Goal: Transaction & Acquisition: Book appointment/travel/reservation

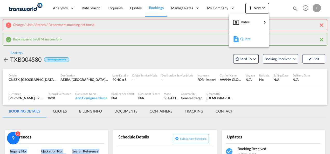
scroll to position [70, 0]
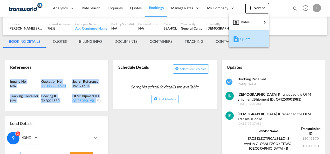
click at [239, 41] on md-icon "button" at bounding box center [236, 39] width 6 height 6
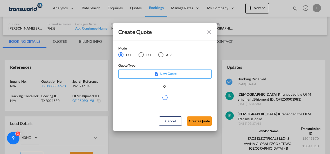
click at [164, 58] on div "Mode FCL LCL AIR" at bounding box center [148, 54] width 60 height 17
click at [162, 56] on div "AIR" at bounding box center [160, 54] width 5 height 5
click at [205, 123] on button "Create Quote" at bounding box center [199, 121] width 25 height 9
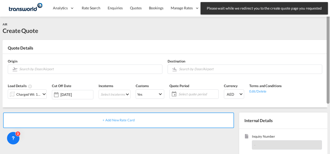
drag, startPoint x: 329, startPoint y: 103, endPoint x: 329, endPoint y: 38, distance: 64.1
click at [329, 38] on div at bounding box center [328, 52] width 3 height 103
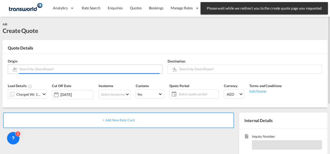
click at [107, 68] on input "Search by Door/Airport" at bounding box center [89, 69] width 140 height 9
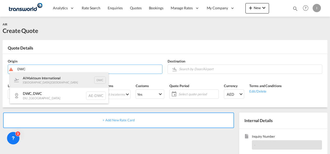
click at [64, 79] on div "Al Maktoum International [GEOGRAPHIC_DATA] , [GEOGRAPHIC_DATA] DWC" at bounding box center [59, 80] width 99 height 16
type input "Al Maktoum International, [GEOGRAPHIC_DATA], DWC"
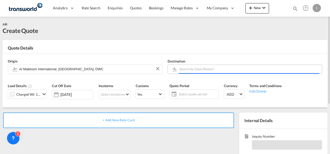
click at [190, 70] on input "Search by Door/Airport" at bounding box center [249, 69] width 140 height 9
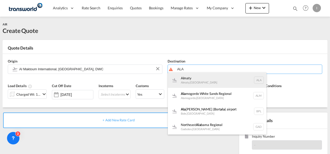
click at [188, 81] on div "Almaty Almaty , [GEOGRAPHIC_DATA] ALA" at bounding box center [217, 80] width 99 height 16
type input "Almaty, Almaty, ALA"
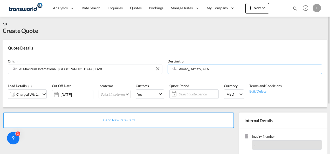
click at [36, 96] on div "Charged Wt: 1.00 KG" at bounding box center [28, 94] width 24 height 7
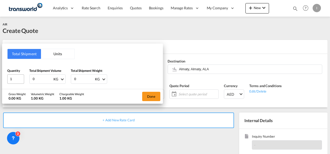
drag, startPoint x: 35, startPoint y: 77, endPoint x: 21, endPoint y: 81, distance: 14.6
click at [21, 81] on div "Quantity 1 Total Shipment Volume 0 KG CBM CFT KG LB Total Shipment Weight 0 KG …" at bounding box center [82, 76] width 151 height 16
type input "180"
click at [149, 94] on button "Done" at bounding box center [151, 96] width 18 height 9
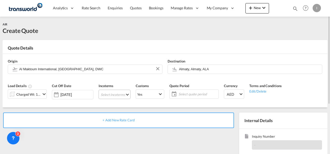
click at [111, 92] on md-select "Select Incoterms CFR - export Cost and Freight CIF - import Cost,Insurance and …" at bounding box center [115, 94] width 32 height 9
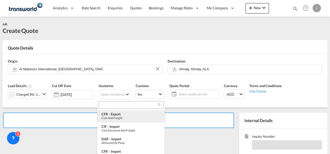
click at [115, 118] on div "Cost and Freight" at bounding box center [131, 117] width 59 height 3
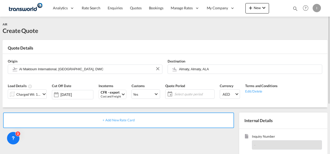
click at [182, 96] on span "Select quote period" at bounding box center [193, 94] width 39 height 5
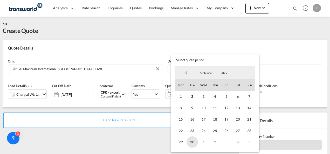
click at [195, 144] on span "30" at bounding box center [192, 142] width 11 height 11
click at [162, 142] on md-backdrop at bounding box center [165, 77] width 330 height 154
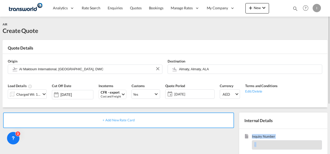
drag, startPoint x: 330, startPoint y: 76, endPoint x: 329, endPoint y: 117, distance: 41.6
click at [329, 117] on md-content "Analytics Reports Dashboard Rate Search Enquiries Quotes Bookings" at bounding box center [165, 77] width 330 height 154
drag, startPoint x: 329, startPoint y: 117, endPoint x: 327, endPoint y: 56, distance: 61.6
click at [327, 56] on div "Origin Al Maktoum International, [GEOGRAPHIC_DATA], DWC Destination [GEOGRAPHIC…" at bounding box center [165, 80] width 325 height 53
drag, startPoint x: 330, startPoint y: 57, endPoint x: 330, endPoint y: 109, distance: 51.9
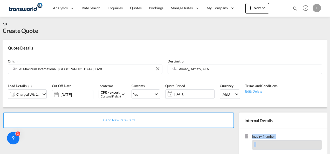
click at [330, 109] on html "Analytics Reports Dashboard Rate Search Enquiries Quotes" at bounding box center [165, 77] width 330 height 154
drag, startPoint x: 330, startPoint y: 109, endPoint x: 292, endPoint y: 102, distance: 39.3
click at [292, 102] on div "Load Details Charged Wt: 180.00 KG Cut Off Date [DATE] Incoterms CFR - export C…" at bounding box center [165, 93] width 320 height 29
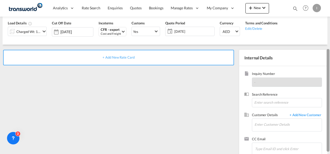
drag, startPoint x: 327, startPoint y: 80, endPoint x: 327, endPoint y: 126, distance: 45.2
click at [327, 126] on div at bounding box center [328, 100] width 3 height 103
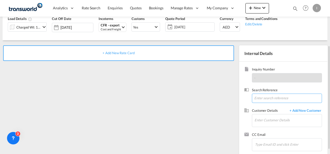
click at [267, 95] on input at bounding box center [287, 98] width 70 height 9
paste input "From Subject Received Size Categories [PERSON_NAME] Re: [GEOGRAPHIC_DATA] to [G…"
drag, startPoint x: 306, startPoint y: 97, endPoint x: 154, endPoint y: 90, distance: 152.3
click at [154, 90] on div "+ Add New Rate Card Internal Details Inquiry Number - Search Reference From Sub…" at bounding box center [165, 98] width 325 height 116
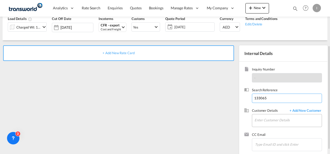
type input "133065"
click at [271, 120] on input "Enter Customer Details" at bounding box center [288, 121] width 67 height 12
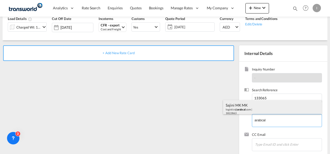
click at [243, 112] on div "Sajini MK MK logistics@ arabcal .com | 1822863" at bounding box center [272, 109] width 99 height 18
type input "ARABIAN CALIBRATION DEVICES [DOMAIN_NAME], Sajini MK MK, [EMAIL_ADDRESS][DOMAIN…"
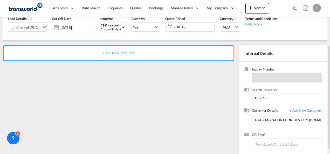
click at [114, 49] on div "+ Add New Rate Card" at bounding box center [118, 53] width 231 height 16
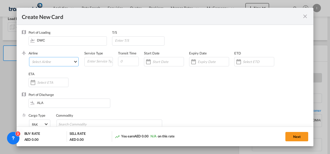
click at [51, 60] on md-select "Select Airline AIR EXPRESS S.A. (1166- / -) CMA CGM Air Cargo (1140-2C / -) DDW…" at bounding box center [54, 61] width 50 height 9
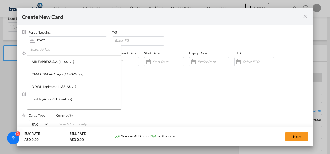
click at [43, 53] on input "search" at bounding box center [75, 49] width 91 height 12
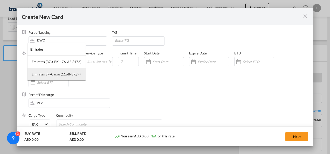
type input "Emirates"
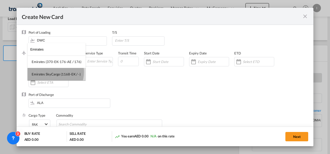
click at [53, 72] on div "Emirates SkyCargo (1168-EK / -)" at bounding box center [56, 74] width 49 height 5
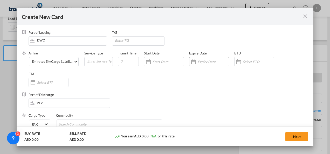
click at [209, 62] on input "Create New Card ..." at bounding box center [213, 62] width 31 height 4
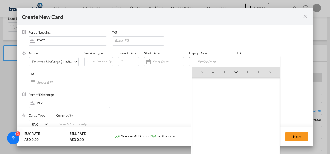
scroll to position [120275, 0]
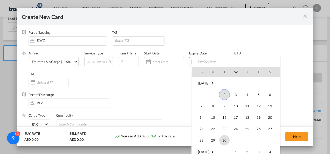
click at [224, 138] on span "30" at bounding box center [224, 140] width 10 height 10
type input "[DATE]"
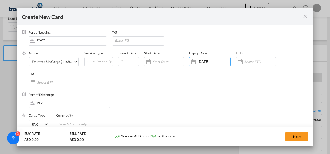
click at [112, 120] on md-chips-wrap "Chips container with autocompletion. Enter the text area, type text to search, …" at bounding box center [110, 124] width 106 height 9
type input "General Cargo"
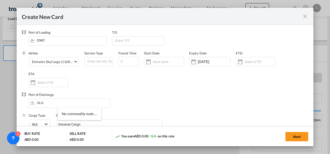
click at [116, 118] on div "Commodity General Cargo" at bounding box center [112, 123] width 112 height 21
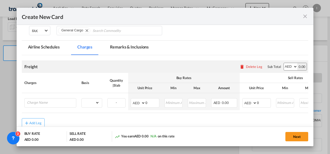
scroll to position [116, 0]
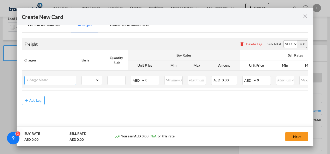
click at [56, 79] on input "Charge Name" at bounding box center [51, 80] width 49 height 8
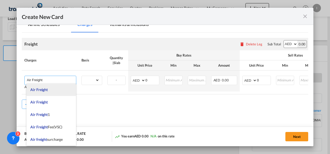
type input "Air Freight"
click at [41, 94] on li "Air Freight" at bounding box center [51, 90] width 50 height 12
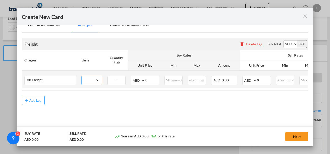
click at [97, 80] on select "gross_weight volumetric_weight per_shipment per_bl per_km % on air freight per_…" at bounding box center [91, 80] width 18 height 8
select select "per_shipment"
click at [82, 76] on select "gross_weight volumetric_weight per_shipment per_bl per_km % on air freight per_…" at bounding box center [91, 80] width 18 height 8
drag, startPoint x: 149, startPoint y: 82, endPoint x: 138, endPoint y: 82, distance: 10.7
click at [138, 82] on md-input-container "AED AFN ALL AMD ANG AOA ARS AUD AWG AZN BAM BBD BDT BGN BHD BIF BMD BND [PERSON…" at bounding box center [145, 80] width 29 height 9
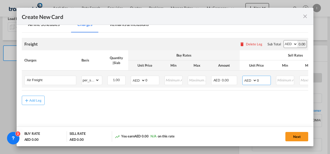
drag, startPoint x: 266, startPoint y: 80, endPoint x: 239, endPoint y: 80, distance: 26.7
click at [239, 80] on tr "Air Freight Please Enter Already Exists gross_weight volumetric_weight per_ship…" at bounding box center [206, 79] width 368 height 17
type input "3800"
click at [234, 84] on div "AED 0.00" at bounding box center [224, 80] width 26 height 9
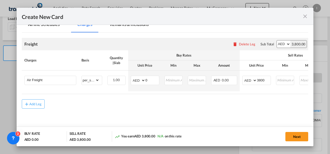
click at [224, 103] on div "Add Leg" at bounding box center [165, 103] width 287 height 9
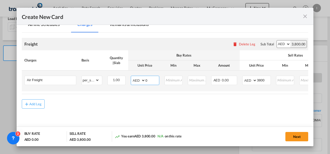
click at [155, 79] on input "0" at bounding box center [153, 80] width 14 height 8
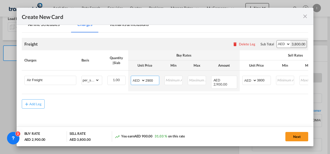
type input "2900"
click at [130, 119] on md-content "Freight Please enter leg name Leg Name Already Exists Delete Leg Sub Total AED …" at bounding box center [165, 81] width 287 height 96
click at [301, 137] on button "Next" at bounding box center [297, 136] width 23 height 9
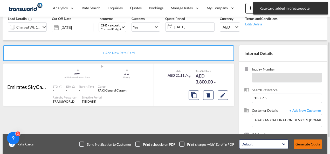
click at [302, 143] on button "Generate Quote" at bounding box center [308, 144] width 29 height 9
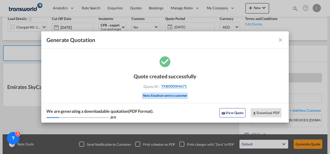
click at [173, 88] on span "TXB000004671" at bounding box center [174, 86] width 26 height 5
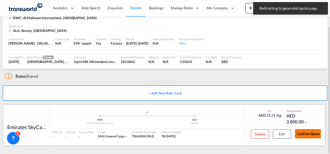
click at [301, 133] on button "Confirm Quote" at bounding box center [308, 133] width 26 height 9
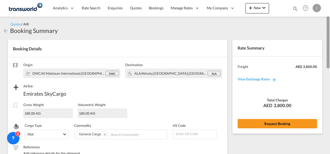
drag, startPoint x: 328, startPoint y: 111, endPoint x: 328, endPoint y: 20, distance: 90.9
click at [328, 20] on div at bounding box center [328, 35] width 3 height 68
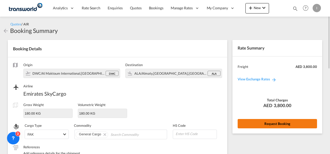
click at [278, 122] on button "Request Booking" at bounding box center [277, 123] width 79 height 9
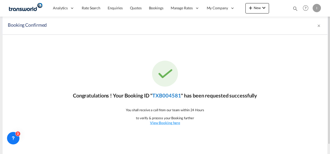
click at [163, 95] on link "TXB004581" at bounding box center [166, 95] width 29 height 6
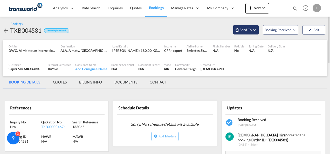
click at [254, 30] on md-icon "Open demo menu" at bounding box center [254, 30] width 5 height 5
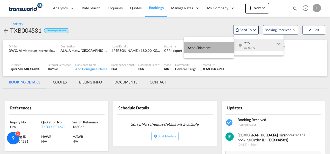
click at [205, 48] on span "Send Shipment" at bounding box center [199, 48] width 23 height 8
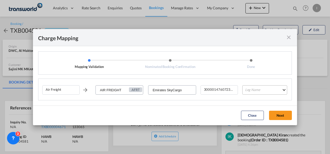
click at [247, 93] on md-select "Leg Name HANDLING ORIGIN HANDLING DESTINATION OTHERS TL PICK UP CUSTOMS ORIGIN …" at bounding box center [265, 89] width 45 height 9
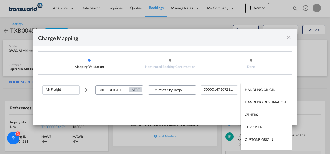
scroll to position [33, 0]
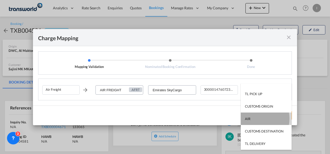
click at [255, 119] on md-option "AIR" at bounding box center [266, 119] width 51 height 12
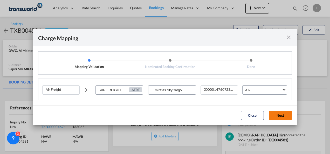
click at [277, 117] on button "Next" at bounding box center [280, 115] width 23 height 9
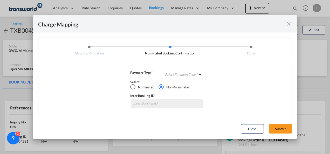
click at [198, 79] on md-input-container "Select Payment Type COLLECT PREPAID" at bounding box center [183, 74] width 42 height 9
click at [195, 78] on md-select "Select Payment Type COLLECT PREPAID" at bounding box center [182, 74] width 41 height 9
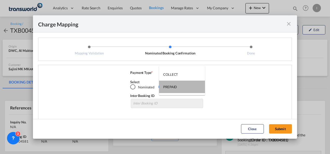
click at [195, 78] on md-content "COLLECT PREPAID" at bounding box center [182, 80] width 46 height 29
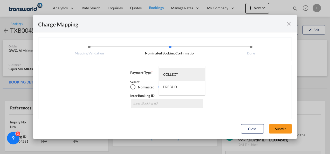
click at [180, 75] on md-option "COLLECT" at bounding box center [182, 74] width 46 height 12
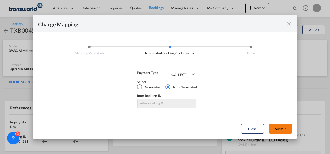
click at [277, 128] on button "Submit" at bounding box center [280, 128] width 23 height 9
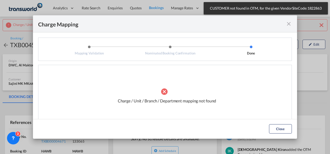
click at [291, 27] on div "Mapping ValidationNominated Booking ..." at bounding box center [289, 24] width 6 height 6
click at [288, 24] on md-icon "icon-close fg-AAA8AD cursor" at bounding box center [289, 24] width 6 height 6
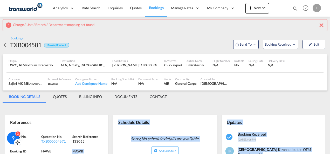
drag, startPoint x: 93, startPoint y: 152, endPoint x: 19, endPoint y: 132, distance: 76.7
click at [19, 132] on body "Analytics Reports Dashboard Rate Search Enquiries Quotes Bookings" at bounding box center [165, 77] width 330 height 154
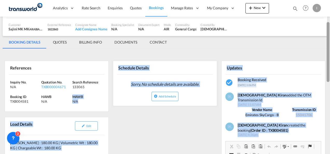
scroll to position [73, 0]
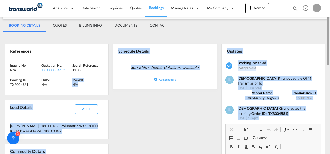
drag, startPoint x: 329, startPoint y: 46, endPoint x: 325, endPoint y: 75, distance: 28.6
click at [325, 75] on md-content "Analytics Reports Dashboard Rate Search Enquiries Quotes Bookings" at bounding box center [165, 77] width 330 height 154
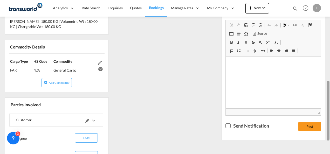
scroll to position [188, 0]
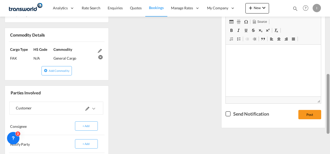
drag, startPoint x: 329, startPoint y: 61, endPoint x: 324, endPoint y: 106, distance: 45.5
click at [324, 106] on md-content "Analytics Reports Dashboard Rate Search Enquiries Quotes Bookings" at bounding box center [165, 77] width 330 height 154
click at [86, 108] on md-icon at bounding box center [87, 109] width 4 height 4
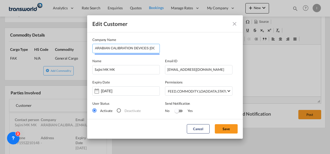
drag, startPoint x: 110, startPoint y: 47, endPoint x: 182, endPoint y: 63, distance: 73.6
click at [182, 63] on md-dialog-content "Company Name ARABIAN CALIBRATION DEVICES [DOMAIN_NAME] Name Sajini MK MK Email …" at bounding box center [165, 127] width 156 height 190
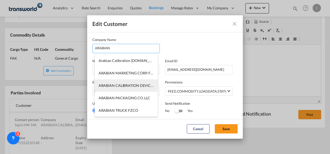
click at [138, 87] on span "ARABIAN CALIBRATION DEVICES [DOMAIN_NAME]" at bounding box center [142, 85] width 87 height 4
type input "ARABIAN CALIBRATION DEVICES [DOMAIN_NAME]"
type input "552210148"
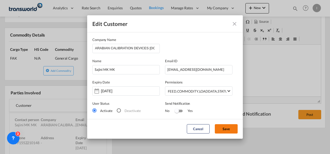
click at [224, 130] on button "Save" at bounding box center [226, 128] width 23 height 9
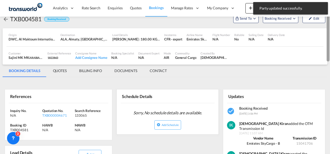
scroll to position [0, 0]
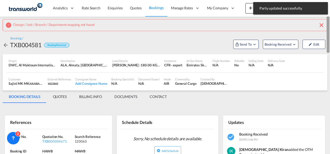
drag, startPoint x: 329, startPoint y: 103, endPoint x: 327, endPoint y: 34, distance: 69.1
click at [327, 34] on div at bounding box center [328, 27] width 3 height 52
click at [253, 41] on button "Send To" at bounding box center [245, 44] width 25 height 9
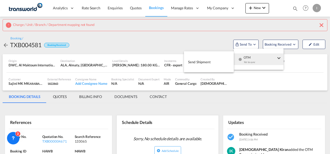
drag, startPoint x: 253, startPoint y: 54, endPoint x: 228, endPoint y: 58, distance: 25.4
click at [228, 58] on body "Analytics Reports Dashboard Rate Search Enquiries Quotes Bookings" at bounding box center [165, 77] width 330 height 154
click at [212, 61] on button "Send Shipment" at bounding box center [209, 62] width 50 height 12
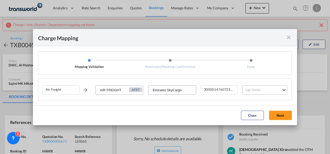
click at [267, 89] on md-select "Leg Name HANDLING ORIGIN HANDLING DESTINATION OTHERS TL PICK UP CUSTOMS ORIGIN …" at bounding box center [265, 89] width 45 height 9
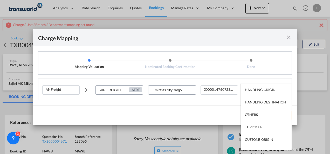
scroll to position [33, 0]
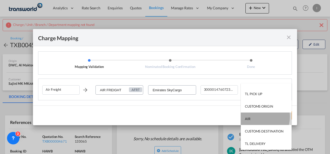
click at [256, 117] on md-option "AIR" at bounding box center [266, 119] width 51 height 12
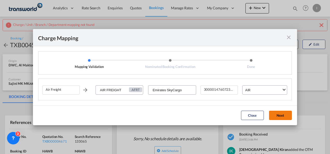
click at [278, 117] on button "Next" at bounding box center [280, 115] width 23 height 9
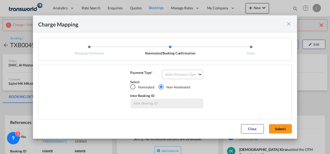
click at [167, 75] on md-select "Select Payment Type COLLECT PREPAID" at bounding box center [182, 74] width 41 height 9
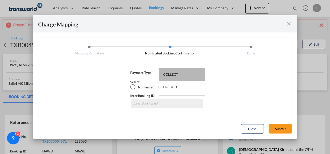
click at [167, 75] on div "COLLECT" at bounding box center [170, 74] width 15 height 5
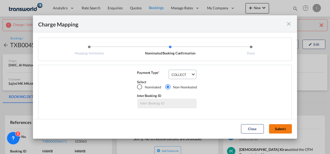
click at [276, 127] on button "Submit" at bounding box center [280, 128] width 23 height 9
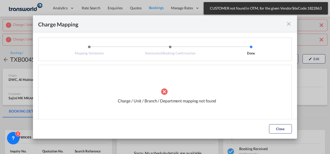
click at [287, 24] on md-icon "icon-close fg-AAA8AD cursor" at bounding box center [289, 24] width 6 height 6
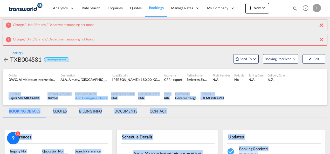
drag, startPoint x: 330, startPoint y: 41, endPoint x: 331, endPoint y: 82, distance: 40.5
click at [330, 82] on html "Analytics Reports Dashboard Rate Search Enquiries Quotes" at bounding box center [165, 77] width 330 height 154
drag, startPoint x: 331, startPoint y: 82, endPoint x: 276, endPoint y: 103, distance: 59.3
click at [276, 103] on div "Customer Sajini MK MK ARABIAN CALIBRATION DEVICES [DOMAIN_NAME] , +-1 more Exte…" at bounding box center [164, 96] width 317 height 18
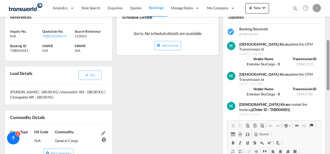
drag, startPoint x: 328, startPoint y: 46, endPoint x: 330, endPoint y: 85, distance: 39.3
click at [330, 85] on div at bounding box center [329, 77] width 1 height 152
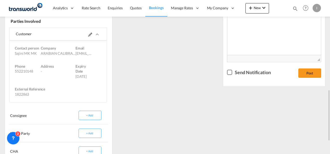
drag, startPoint x: 330, startPoint y: 102, endPoint x: 329, endPoint y: 73, distance: 29.4
click at [329, 73] on md-content "Analytics Reports Dashboard Rate Search Enquiries Quotes Bookings" at bounding box center [165, 77] width 330 height 154
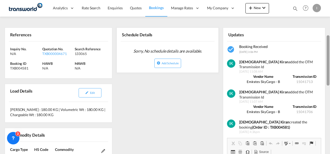
scroll to position [103, 0]
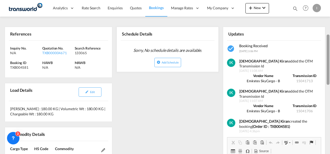
drag, startPoint x: 329, startPoint y: 111, endPoint x: 326, endPoint y: 55, distance: 55.6
click at [326, 55] on md-content "Analytics Reports Dashboard Rate Search Enquiries Quotes Bookings" at bounding box center [165, 77] width 330 height 154
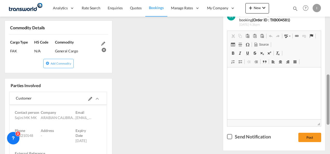
scroll to position [214, 0]
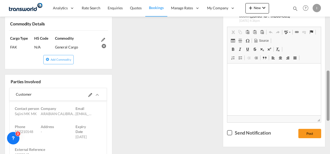
drag, startPoint x: 329, startPoint y: 47, endPoint x: 329, endPoint y: 84, distance: 36.4
click at [329, 84] on div at bounding box center [328, 96] width 3 height 50
click at [88, 93] on md-icon at bounding box center [90, 95] width 4 height 4
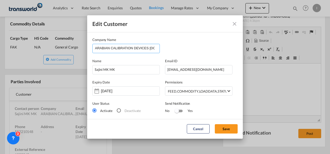
click at [150, 47] on input "ARABIAN CALIBRATION DEVICES [DOMAIN_NAME]" at bounding box center [127, 48] width 65 height 8
drag, startPoint x: 110, startPoint y: 47, endPoint x: 213, endPoint y: 63, distance: 104.4
click at [213, 63] on md-dialog-content "Company Name ARABIAN CALIBRATION DEVICES [DOMAIN_NAME] Name Sajini MK MK Email …" at bounding box center [165, 127] width 156 height 190
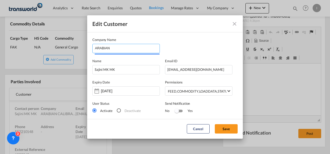
scroll to position [0, 0]
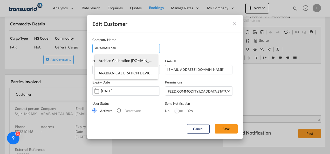
click at [136, 63] on li "Arabian Calibration [DOMAIN_NAME]" at bounding box center [126, 61] width 63 height 12
type input "Arabian Calibration [DOMAIN_NAME]"
type input "1380207"
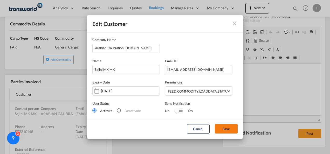
click at [223, 127] on button "Save" at bounding box center [226, 128] width 23 height 9
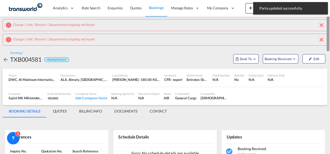
drag, startPoint x: 329, startPoint y: 95, endPoint x: 331, endPoint y: 0, distance: 95.1
click at [330, 0] on html "Party updated successfully. Press Escape to dismiss. Analytics Reports Dashboar…" at bounding box center [165, 77] width 330 height 154
click at [244, 57] on span "Send To" at bounding box center [245, 58] width 13 height 5
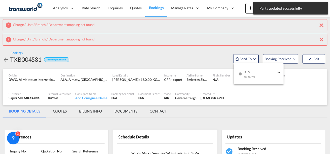
click at [238, 68] on div "button" at bounding box center [240, 76] width 4 height 16
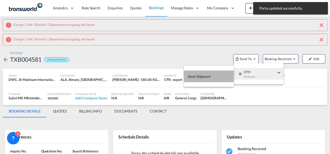
click at [213, 74] on button "Send Shipment" at bounding box center [209, 77] width 50 height 12
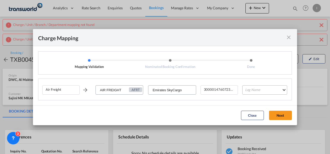
click at [244, 95] on md-select "Leg Name HANDLING ORIGIN HANDLING DESTINATION OTHERS TL PICK UP CUSTOMS ORIGIN …" at bounding box center [265, 89] width 45 height 9
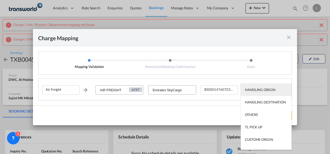
scroll to position [33, 0]
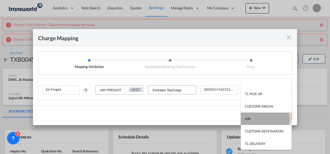
click at [249, 119] on div "AIR" at bounding box center [247, 119] width 5 height 5
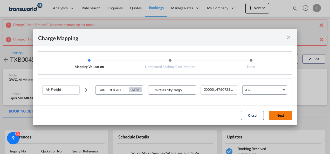
click at [281, 118] on button "Next" at bounding box center [280, 115] width 23 height 9
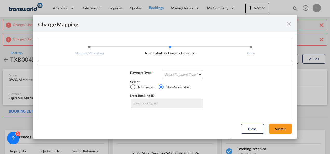
click at [178, 76] on md-select "Select Payment Type COLLECT PREPAID" at bounding box center [182, 74] width 41 height 9
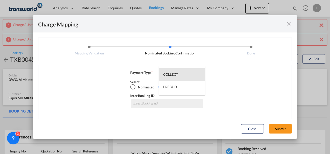
click at [178, 76] on md-option "COLLECT" at bounding box center [182, 74] width 46 height 12
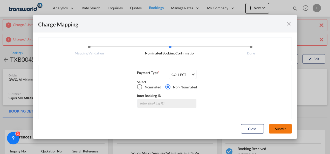
click at [274, 125] on button "Submit" at bounding box center [280, 128] width 23 height 9
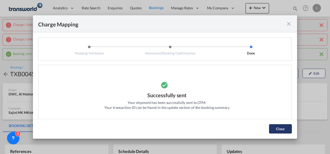
click at [278, 129] on button "Close" at bounding box center [280, 128] width 23 height 9
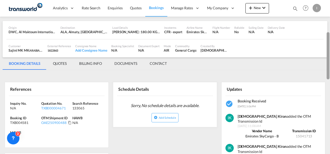
scroll to position [74, 0]
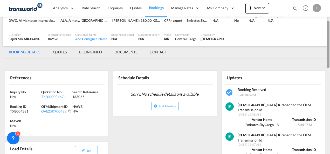
drag, startPoint x: 329, startPoint y: 41, endPoint x: 330, endPoint y: 63, distance: 22.9
click at [330, 63] on html "Analytics Reports Dashboard Rate Search Enquiries Quotes" at bounding box center [165, 77] width 330 height 154
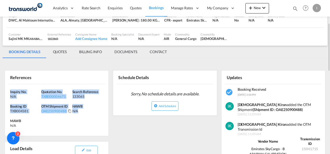
drag, startPoint x: 99, startPoint y: 117, endPoint x: 6, endPoint y: 91, distance: 97.4
click at [6, 91] on div "Inquiry No. N/A Quotation No. TXB000004671 Search Reference 133065 Booking ID T…" at bounding box center [57, 110] width 104 height 52
copy div "Inquiry No. N/A Quotation No. TXB000004671 Search Reference 133065 Booking ID T…"
click at [255, 9] on span "New" at bounding box center [257, 8] width 19 height 4
click at [245, 40] on span "Quote" at bounding box center [243, 39] width 6 height 10
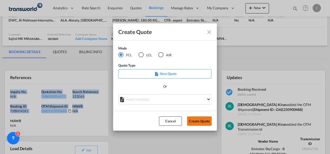
click at [199, 122] on button "Create Quote" at bounding box center [199, 121] width 25 height 9
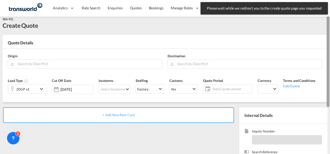
scroll to position [5, 0]
drag, startPoint x: 328, startPoint y: 62, endPoint x: 330, endPoint y: 16, distance: 45.8
click at [330, 16] on html "Please wait while we redirect you to the create quote page you requested Press …" at bounding box center [165, 77] width 330 height 154
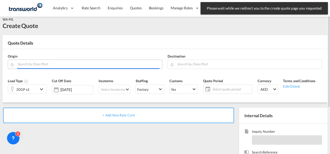
click at [75, 62] on input "Search by Door/Port" at bounding box center [88, 64] width 142 height 9
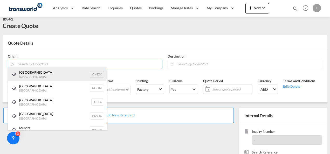
click at [51, 75] on div "Shenzhen [GEOGRAPHIC_DATA] CNSZX" at bounding box center [57, 75] width 99 height 14
type input "[GEOGRAPHIC_DATA], CNSZX"
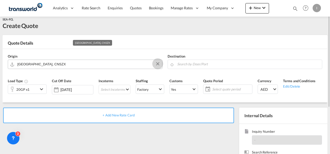
click at [156, 64] on button "Clear Input" at bounding box center [158, 64] width 8 height 8
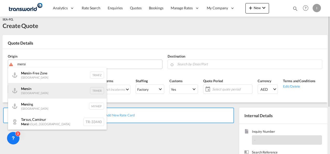
click at [55, 89] on div "Mersi n Turkey TRMER" at bounding box center [57, 91] width 99 height 16
type input "Mersin, TRMER"
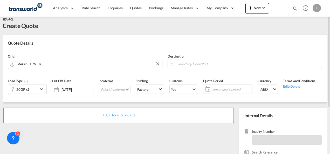
click at [180, 65] on input "Search by Door/Port" at bounding box center [248, 64] width 142 height 9
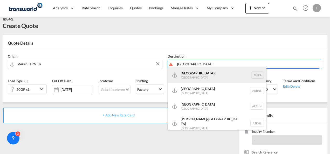
click at [193, 75] on div "[GEOGRAPHIC_DATA] [GEOGRAPHIC_DATA]" at bounding box center [217, 76] width 99 height 16
type input "[GEOGRAPHIC_DATA], [GEOGRAPHIC_DATA]"
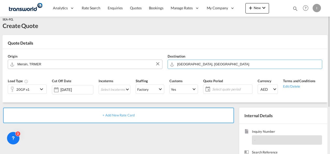
click at [35, 91] on div "20GP x1" at bounding box center [23, 89] width 30 height 9
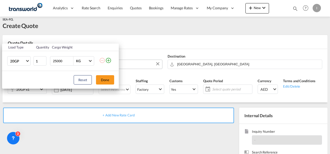
click at [129, 117] on div "Load Type Quantity Cargo Weight 20GP 20GP 40GP 40HC 45HC 20RE 40RE 40HR 20OT 40…" at bounding box center [165, 77] width 330 height 154
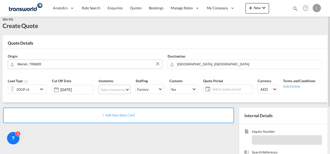
click at [114, 92] on md-select "Select Incoterms CFR - export Cost and Freight CIF - import Cost,Insurance and …" at bounding box center [115, 89] width 32 height 9
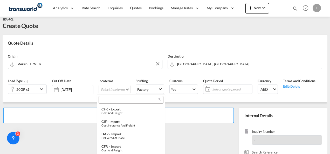
click at [112, 99] on input "search" at bounding box center [129, 100] width 58 height 5
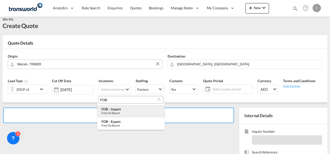
type input "FOB"
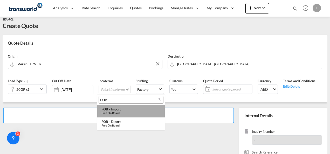
click at [121, 112] on div "Free on Board" at bounding box center [131, 112] width 59 height 3
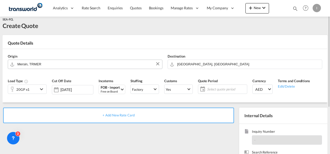
click at [227, 90] on span "Select quote period" at bounding box center [226, 89] width 39 height 5
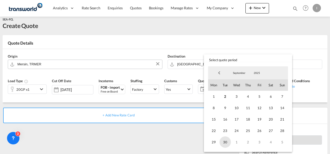
click at [226, 142] on span "30" at bounding box center [225, 142] width 11 height 11
click at [166, 144] on md-backdrop at bounding box center [165, 77] width 330 height 154
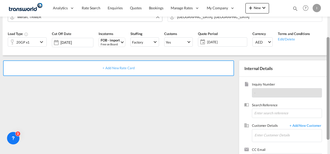
drag, startPoint x: 328, startPoint y: 89, endPoint x: 327, endPoint y: 122, distance: 33.0
click at [327, 122] on div at bounding box center [328, 88] width 3 height 103
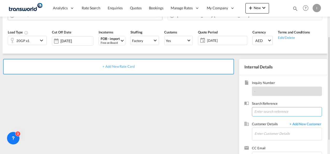
click at [272, 108] on input at bounding box center [287, 111] width 70 height 9
paste input "From Subject Received Size Categories [DEMOGRAPHIC_DATA] Kiran RE: FORWARDER DE…"
drag, startPoint x: 284, startPoint y: 109, endPoint x: 331, endPoint y: 99, distance: 48.2
click at [330, 99] on html "Analytics Reports Dashboard Rate Search Enquiries Quotes" at bounding box center [165, 77] width 330 height 154
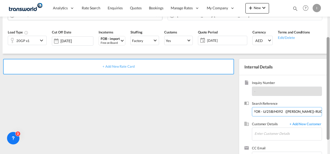
scroll to position [0, 127]
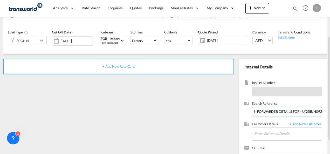
type input "From Subject Received Size Categories [DEMOGRAPHIC_DATA] Kiran RE: FORWARDER DE…"
click at [259, 133] on input "Enter Customer Details" at bounding box center [288, 134] width 67 height 12
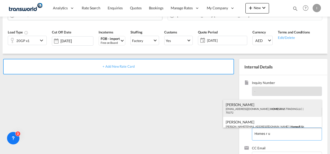
click at [238, 110] on div "Abhay S [EMAIL_ADDRESS][DOMAIN_NAME] | HOMES R U S TRADING LLC | 70372" at bounding box center [272, 109] width 99 height 18
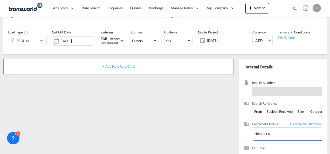
type input "HOMES R US TRADING LLC, Abhay S, [EMAIL_ADDRESS][DOMAIN_NAME]"
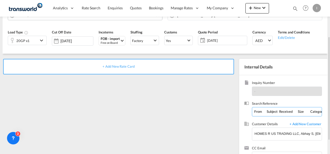
drag, startPoint x: 307, startPoint y: 113, endPoint x: 123, endPoint y: 119, distance: 184.7
click at [123, 119] on div "+ Add New Rate Card Internal Details Inquiry Number - Search Reference From Sub…" at bounding box center [165, 112] width 325 height 116
type input "U/25B/H092 ([PERSON_NAME])-RUGS"
click at [115, 68] on div "+ Add New Rate Card" at bounding box center [118, 67] width 231 height 16
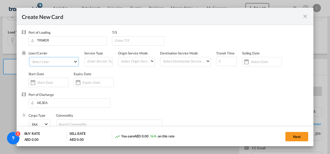
click at [48, 62] on md-select "Select Liner 2HM LOGISTICS D.O.O 2HM LOGISTICS D.O.O. / TDWC-CAPODISTRI 2HM LOG…" at bounding box center [54, 61] width 50 height 9
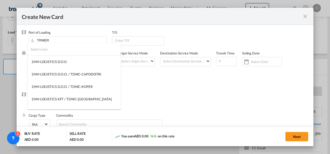
type input "Basic Ocean Freight"
select select "per equipment"
click at [37, 48] on input "search" at bounding box center [75, 49] width 91 height 12
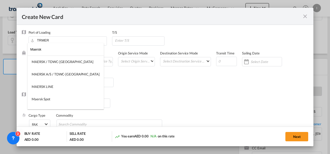
type input "Maersk"
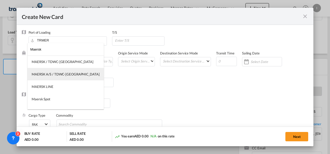
click at [59, 76] on div "MAERSK A/S / TDWC-[GEOGRAPHIC_DATA]" at bounding box center [66, 74] width 68 height 5
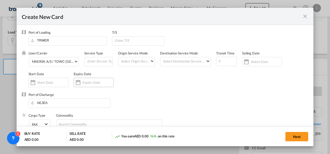
click at [88, 83] on input "Create New Card ..." at bounding box center [97, 82] width 31 height 4
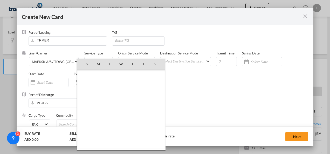
scroll to position [120275, 0]
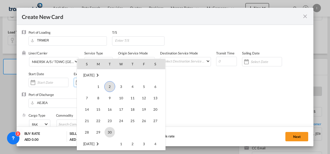
click at [107, 133] on span "30" at bounding box center [110, 132] width 10 height 10
type input "[DATE]"
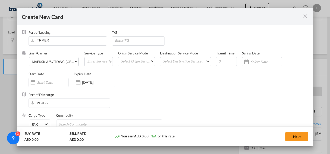
click at [225, 102] on div "Port of Discharge [GEOGRAPHIC_DATA]" at bounding box center [165, 102] width 287 height 21
click at [99, 123] on input "Chips input." at bounding box center [82, 124] width 48 height 8
type input "General Cargo"
click at [123, 118] on div "Commodity General Cargo" at bounding box center [112, 123] width 112 height 21
click at [309, 67] on md-dialog-content "Port of Loading TRMER T/S Liner/Carrier MAERSK A/S / TDWC-[GEOGRAPHIC_DATA] Ser…" at bounding box center [165, 86] width 297 height 122
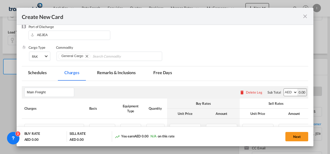
scroll to position [123, 0]
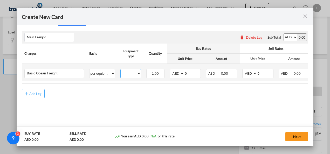
click at [132, 73] on select "20GP" at bounding box center [131, 73] width 20 height 7
select select "20GP"
click at [121, 70] on select "20GP" at bounding box center [131, 73] width 20 height 7
click at [177, 74] on select "AED AFN ALL AMD ANG AOA ARS AUD AWG AZN BAM BBD BDT BGN BHD BIF BMD BND [PERSON…" at bounding box center [178, 73] width 14 height 7
select select "string:USD"
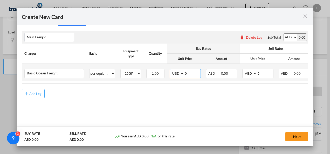
click at [171, 70] on select "AED AFN ALL AMD ANG AOA ARS AUD AWG AZN BAM BBD BDT BGN BHD BIF BMD BND [PERSON…" at bounding box center [178, 73] width 14 height 7
click at [244, 75] on select "AED AFN ALL AMD ANG AOA ARS AUD AWG AZN BAM BBD BDT BGN BHD BIF BMD BND [PERSON…" at bounding box center [251, 73] width 14 height 7
select select "string:USD"
click at [244, 70] on select "AED AFN ALL AMD ANG AOA ARS AUD AWG AZN BAM BBD BDT BGN BHD BIF BMD BND [PERSON…" at bounding box center [251, 73] width 14 height 7
drag, startPoint x: 263, startPoint y: 74, endPoint x: 246, endPoint y: 75, distance: 16.4
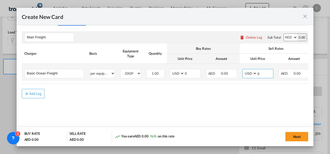
click at [246, 75] on md-input-container "AED AFN ALL AMD ANG AOA ARS AUD AWG AZN BAM BBD BDT BGN BHD BIF BMD BND [PERSON…" at bounding box center [258, 73] width 31 height 9
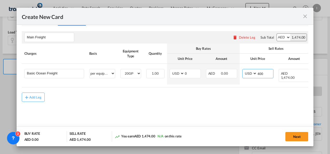
type input "400"
click at [198, 101] on md-content "Main Freight Please enter leg name Leg Name Already Exists Delete Leg Sub Total…" at bounding box center [165, 74] width 287 height 96
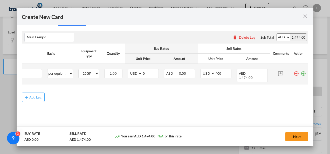
click at [301, 74] on md-icon "icon-plus-circle-outline green-400-fg" at bounding box center [303, 71] width 5 height 5
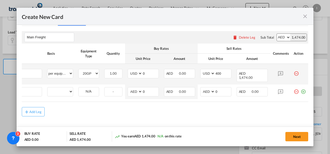
scroll to position [0, 5]
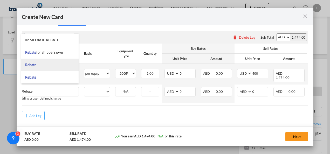
type input "Rebate"
click at [31, 68] on li "Rebate" at bounding box center [49, 65] width 57 height 12
select select "per equipment"
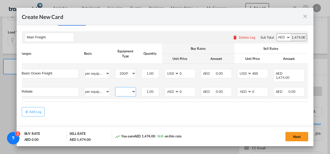
click at [125, 90] on select "20GP" at bounding box center [126, 91] width 20 height 7
select select "20GP"
click at [116, 88] on select "20GP" at bounding box center [126, 91] width 20 height 7
click at [171, 90] on select "AED AFN ALL AMD ANG AOA ARS AUD AWG AZN BAM BBD BDT BGN BHD BIF BMD BND [PERSON…" at bounding box center [173, 91] width 14 height 7
select select "string:USD"
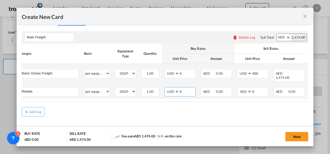
click at [166, 88] on select "AED AFN ALL AMD ANG AOA ARS AUD AWG AZN BAM BBD BDT BGN BHD BIF BMD BND [PERSON…" at bounding box center [173, 91] width 14 height 7
click at [185, 88] on input "0" at bounding box center [187, 92] width 16 height 8
type input "25"
click at [177, 98] on table "Charges Basis Equipment Type Quantity Buy Rates Sell Rates Comments Action Unit…" at bounding box center [181, 73] width 329 height 58
click at [32, 113] on button "Add Leg" at bounding box center [33, 111] width 23 height 9
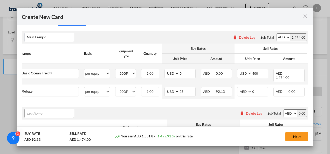
click at [48, 111] on input "Leg Name" at bounding box center [50, 114] width 47 height 8
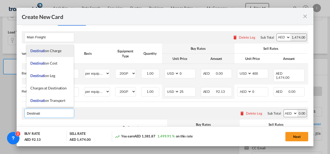
click at [42, 54] on li "Destinati on Charge" at bounding box center [49, 51] width 47 height 12
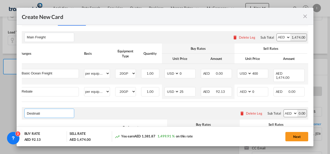
type input "Destination Charge"
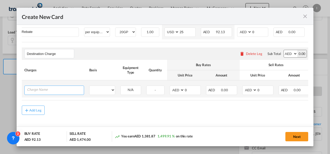
click at [66, 88] on input "Charge Name" at bounding box center [55, 90] width 57 height 8
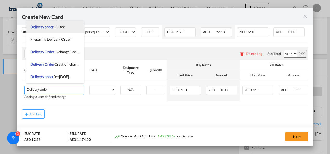
click at [53, 29] on span "Delivery order DO fee" at bounding box center [47, 27] width 35 height 4
type input "Delivery order DO fee"
select select "per B/L"
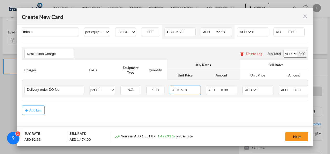
click at [186, 87] on input "0" at bounding box center [193, 90] width 16 height 8
type input "525"
click at [258, 90] on input "0" at bounding box center [265, 90] width 16 height 8
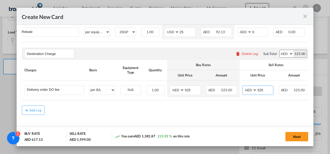
type input "525"
click at [193, 115] on md-content "Main Freight Please enter leg name Leg Name Already Exists Delete Leg Sub Total…" at bounding box center [165, 50] width 287 height 169
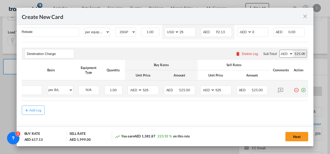
click at [301, 87] on md-icon "icon-plus-circle-outline green-400-fg" at bounding box center [303, 88] width 5 height 5
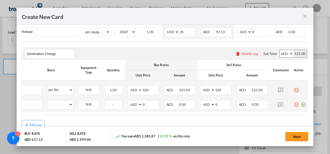
scroll to position [0, 5]
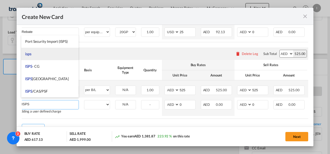
click at [32, 55] on li "isps" at bounding box center [49, 54] width 57 height 12
type input "isps"
select select "per equipment"
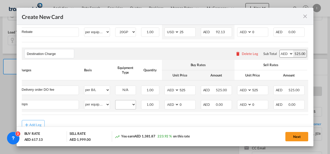
click at [123, 106] on div "20GP" at bounding box center [125, 104] width 21 height 9
click at [123, 105] on select "20GP" at bounding box center [126, 104] width 20 height 7
click at [125, 122] on div "Add Leg" at bounding box center [165, 124] width 287 height 9
click at [125, 101] on select "20GP" at bounding box center [126, 104] width 20 height 7
select select "20GP"
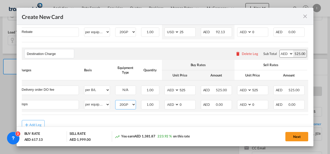
click at [116, 101] on select "20GP" at bounding box center [126, 104] width 20 height 7
click at [185, 102] on input "0" at bounding box center [187, 104] width 16 height 8
type input "190"
click at [289, 138] on button "Next" at bounding box center [297, 136] width 23 height 9
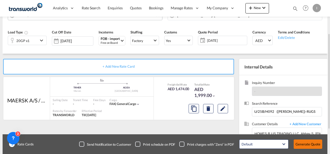
click at [314, 145] on button "Generate Quote" at bounding box center [308, 144] width 29 height 9
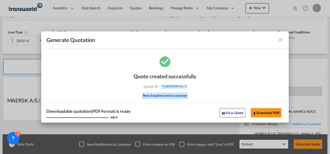
click at [176, 88] on span "TXB000004672" at bounding box center [174, 86] width 26 height 5
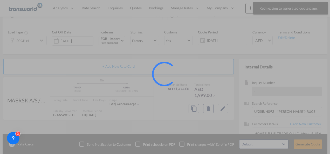
scroll to position [35, 0]
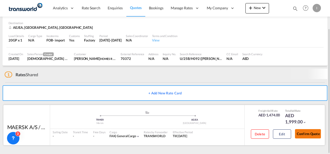
click at [303, 133] on button "Confirm Quote" at bounding box center [308, 133] width 26 height 9
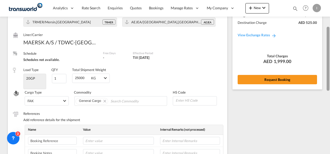
scroll to position [51, 0]
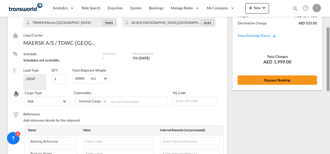
drag, startPoint x: 329, startPoint y: 110, endPoint x: 329, endPoint y: 43, distance: 66.5
click at [329, 43] on div at bounding box center [328, 59] width 3 height 64
click at [270, 86] on div "Rate Summary Freight AED 1,474.00 Destination Charge AED 525.00 View Exchange R…" at bounding box center [278, 39] width 90 height 101
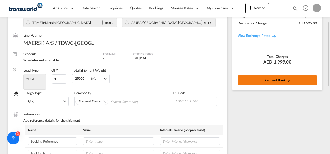
click at [270, 84] on button "Request Booking" at bounding box center [277, 80] width 79 height 9
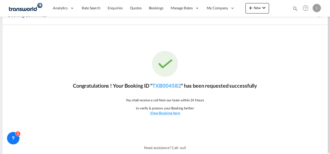
scroll to position [10, 0]
click at [169, 87] on link "TXB004582" at bounding box center [166, 86] width 29 height 6
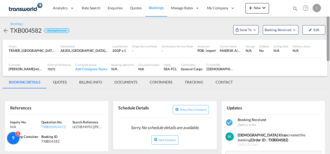
drag, startPoint x: 329, startPoint y: 110, endPoint x: 329, endPoint y: 8, distance: 101.8
click at [329, 8] on md-content "Analytics Reports Dashboard Rate Search Enquiries Quotes Bookings" at bounding box center [165, 77] width 330 height 154
click at [243, 27] on span "Send To" at bounding box center [245, 29] width 13 height 5
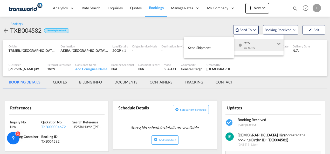
click at [213, 46] on button "Send Shipment" at bounding box center [209, 48] width 50 height 12
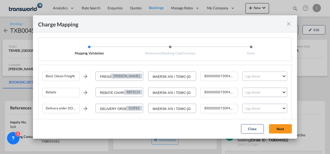
click at [252, 79] on md-select "Leg Name HANDLING ORIGIN VESSEL HANDLING DESTINATION OTHERS TL PICK UP CUSTOMS …" at bounding box center [265, 76] width 45 height 9
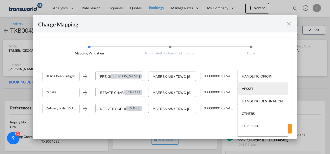
click at [252, 88] on div "VESSEL" at bounding box center [248, 88] width 12 height 5
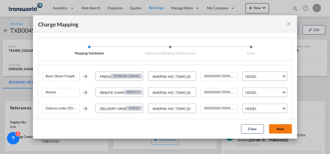
click at [281, 124] on button "Next" at bounding box center [280, 128] width 23 height 9
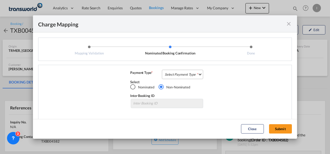
click at [188, 71] on md-select "Select Payment Type COLLECT PREPAID" at bounding box center [182, 74] width 41 height 9
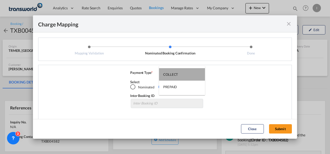
click at [188, 71] on md-option "COLLECT" at bounding box center [182, 74] width 46 height 12
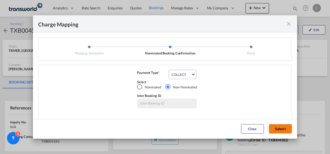
click at [277, 130] on button "Submit" at bounding box center [280, 128] width 23 height 9
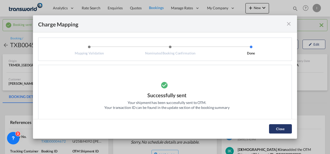
click at [277, 128] on button "Close" at bounding box center [280, 128] width 23 height 9
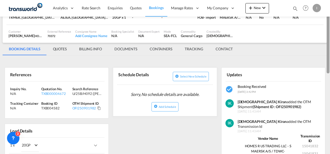
drag, startPoint x: 329, startPoint y: 47, endPoint x: 329, endPoint y: 65, distance: 18.4
click at [329, 65] on div at bounding box center [328, 44] width 3 height 58
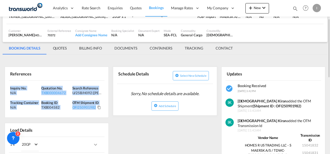
drag, startPoint x: 107, startPoint y: 110, endPoint x: 2, endPoint y: 89, distance: 107.6
click at [2, 89] on div "Booking sent to OTM successfully Booking / TXB004582 Booking Received Send To B…" at bounding box center [165, 155] width 330 height 375
copy div "Inquiry No. N/A Quotation No. TXB000004672 Search Reference U/25B/H092 ([PERSON…"
